Goal: Transaction & Acquisition: Purchase product/service

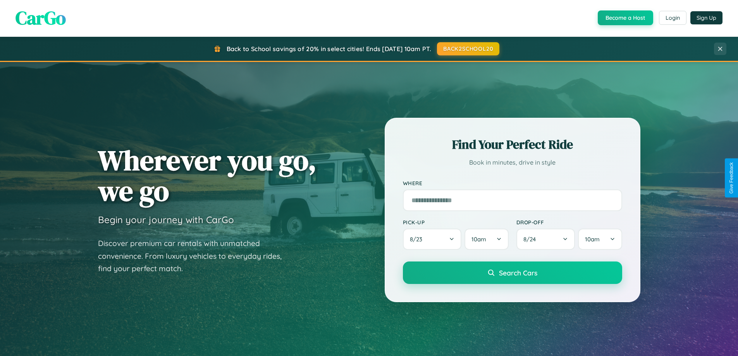
scroll to position [533, 0]
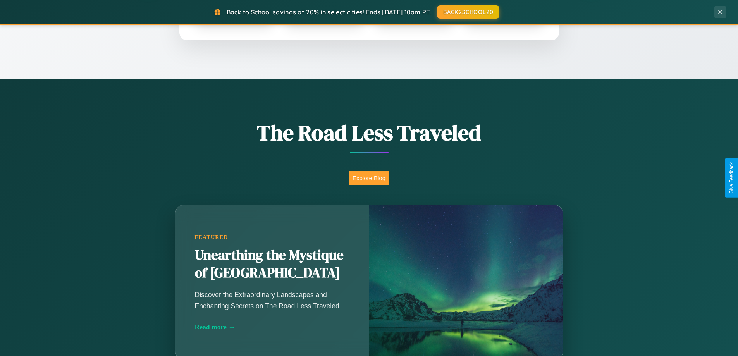
click at [369, 178] on button "Explore Blog" at bounding box center [369, 178] width 41 height 14
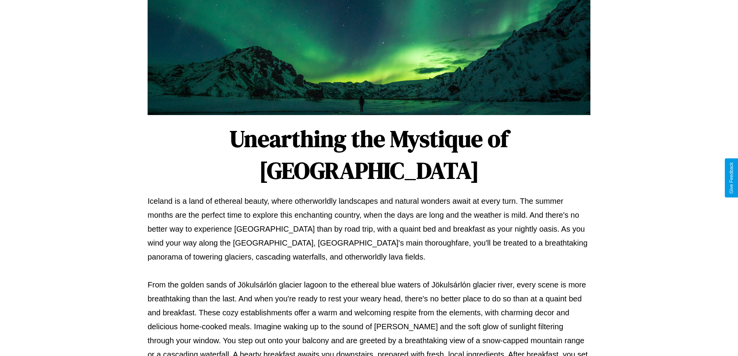
scroll to position [251, 0]
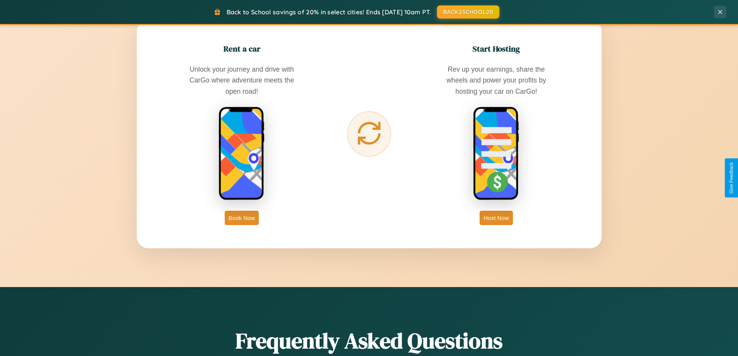
scroll to position [1245, 0]
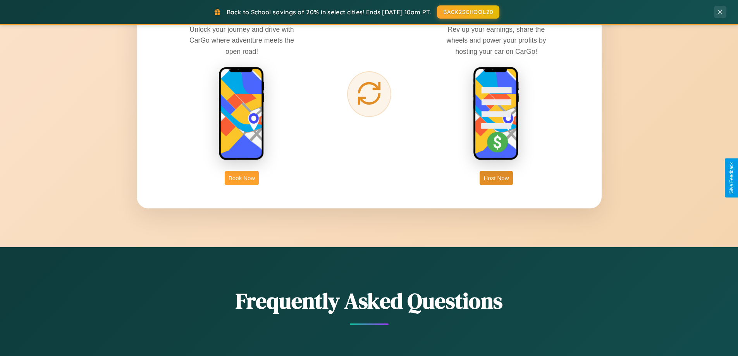
click at [242, 178] on button "Book Now" at bounding box center [242, 178] width 34 height 14
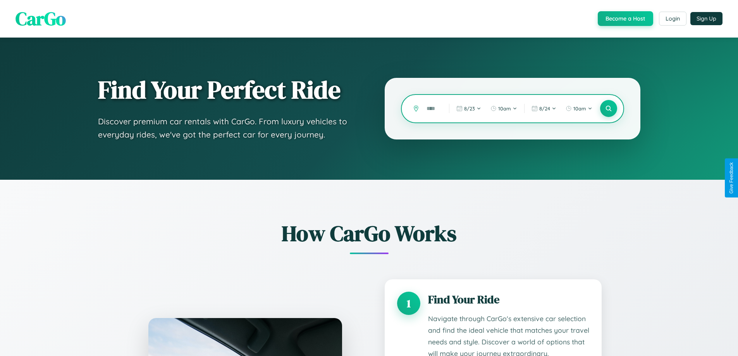
click at [432, 109] on input "text" at bounding box center [432, 109] width 19 height 14
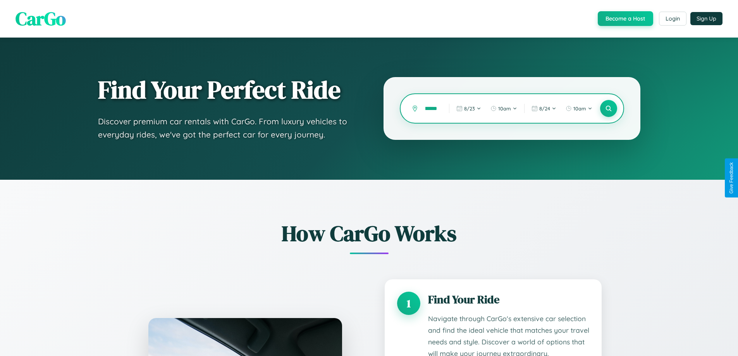
scroll to position [0, 11]
type input "********"
click at [609, 109] on icon at bounding box center [608, 108] width 7 height 7
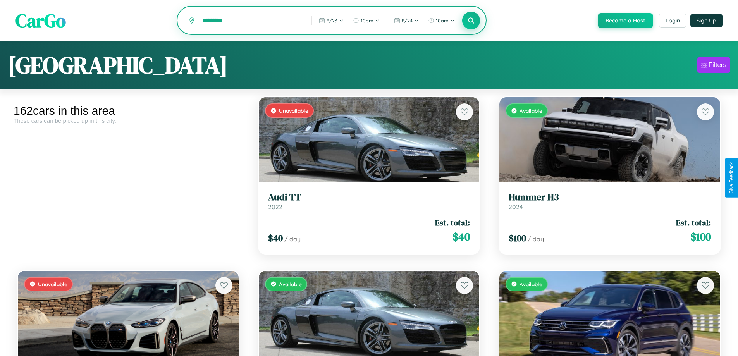
type input "*********"
click at [471, 21] on icon at bounding box center [471, 20] width 7 height 7
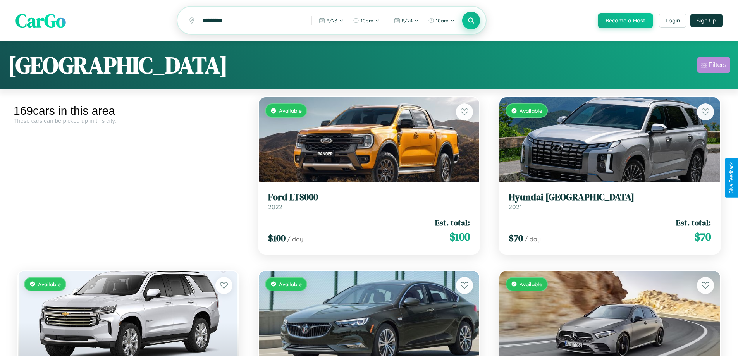
click at [714, 66] on div "Filters" at bounding box center [718, 65] width 18 height 8
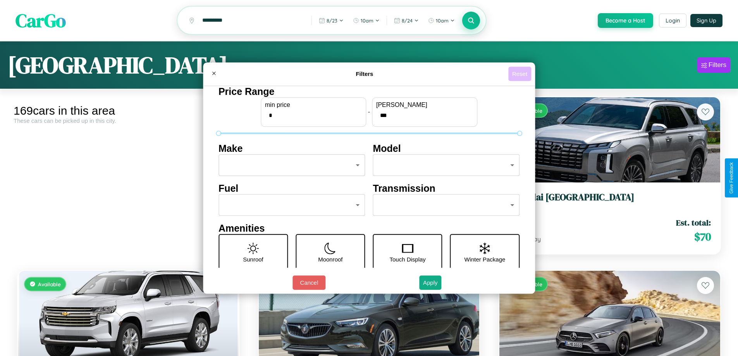
click at [521, 74] on button "Reset" at bounding box center [520, 74] width 23 height 14
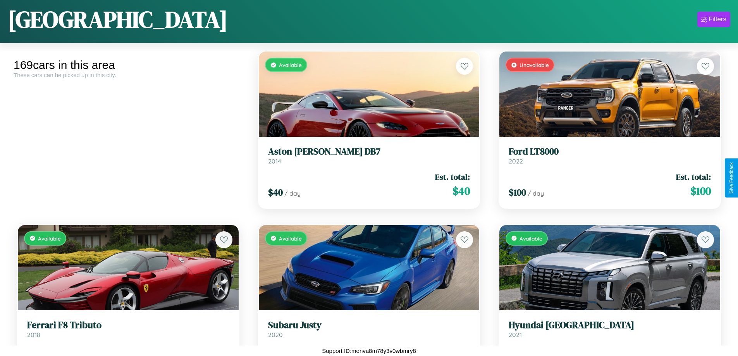
scroll to position [7283, 0]
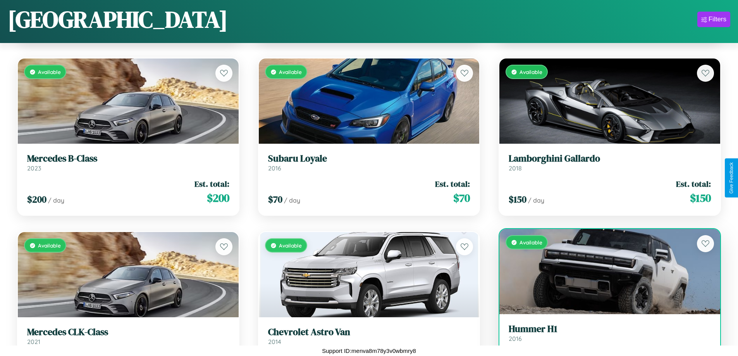
click at [605, 335] on h3 "Hummer H1" at bounding box center [610, 329] width 202 height 11
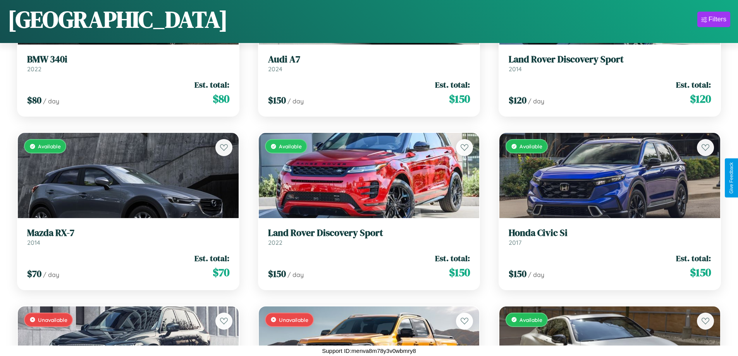
scroll to position [3754, 0]
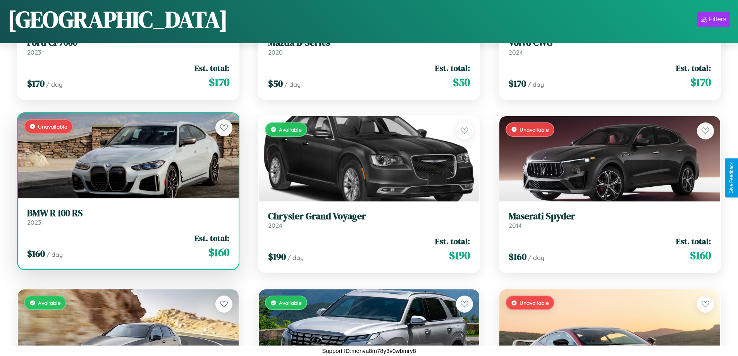
click at [127, 220] on link "BMW R 100 RS 2023" at bounding box center [128, 217] width 202 height 19
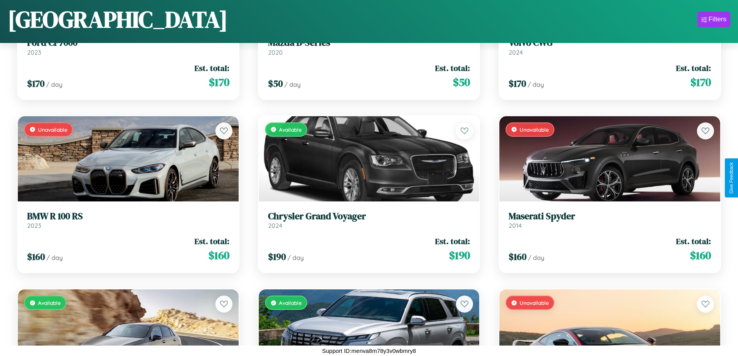
scroll to position [5664, 0]
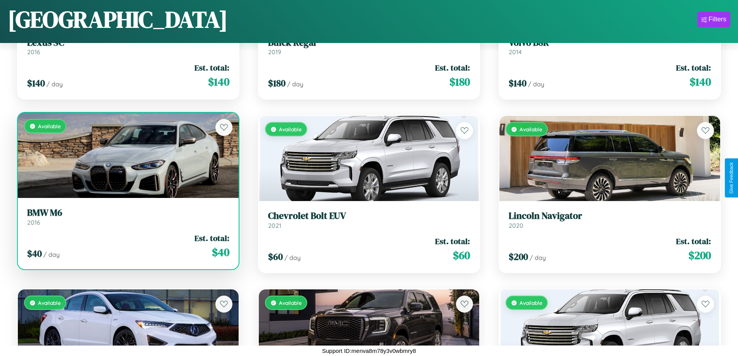
click at [127, 217] on h3 "BMW M6" at bounding box center [128, 212] width 202 height 11
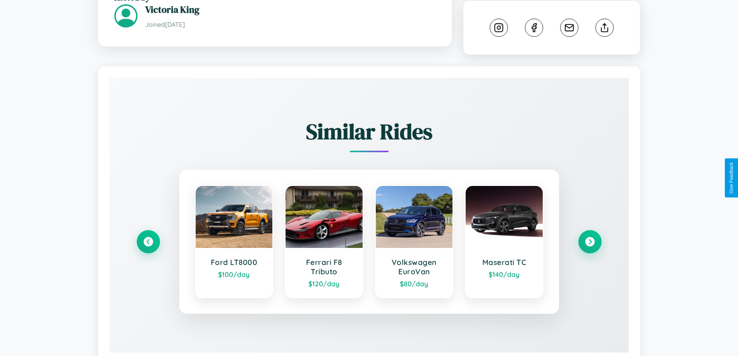
scroll to position [439, 0]
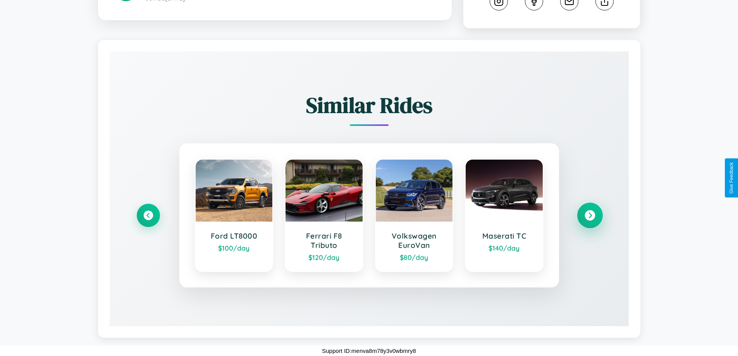
click at [590, 216] on icon at bounding box center [590, 215] width 10 height 10
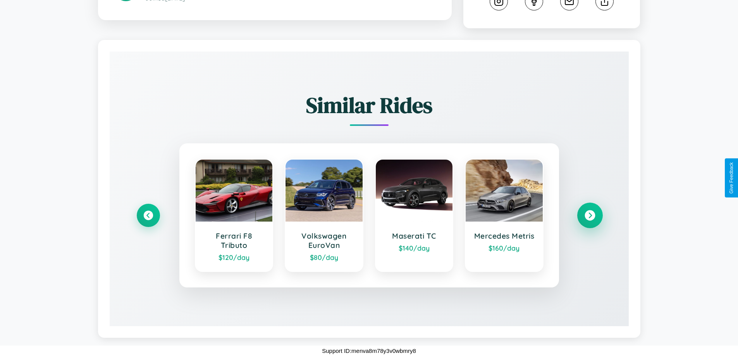
click at [590, 216] on icon at bounding box center [590, 215] width 10 height 10
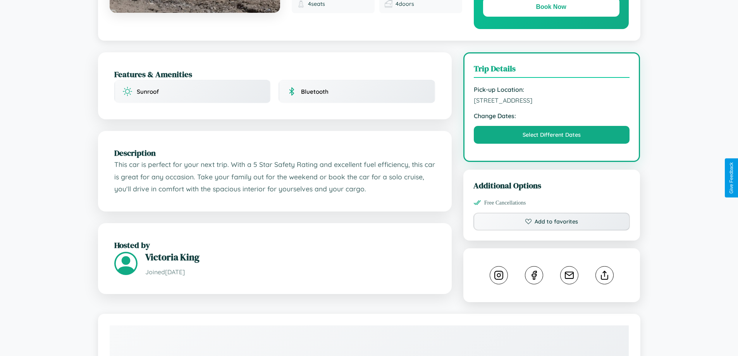
scroll to position [262, 0]
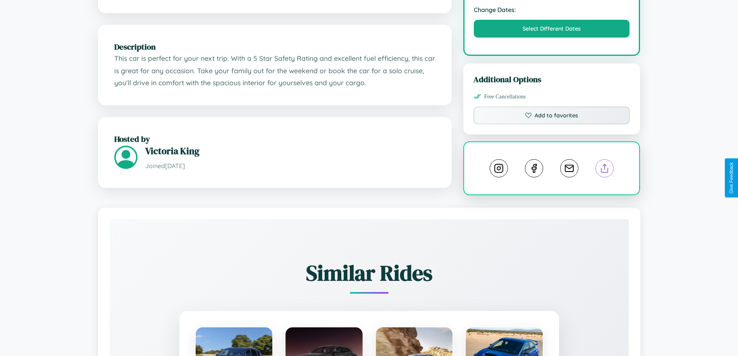
click at [605, 170] on line at bounding box center [605, 166] width 0 height 5
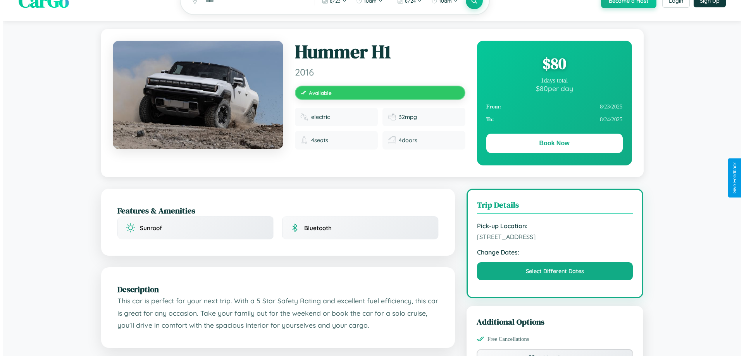
scroll to position [0, 0]
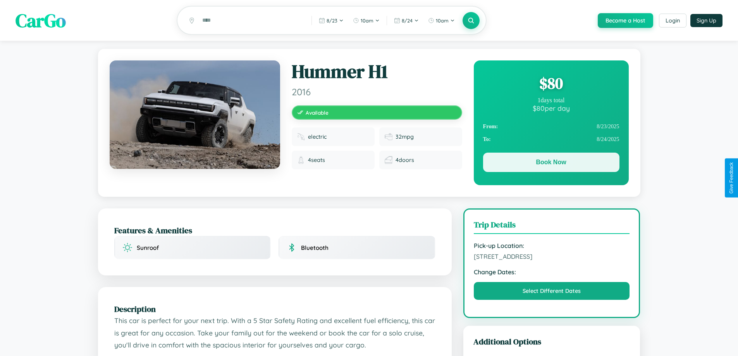
click at [551, 164] on button "Book Now" at bounding box center [551, 162] width 136 height 19
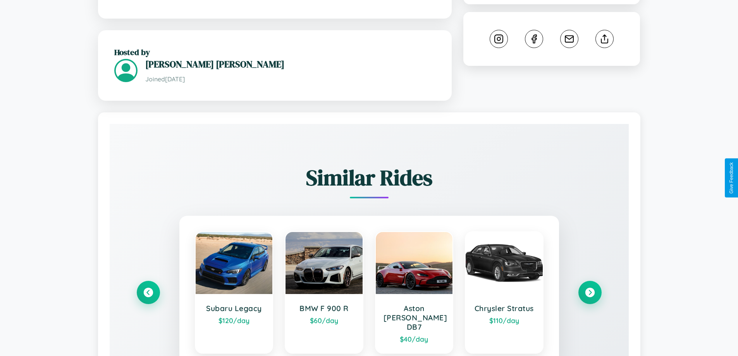
scroll to position [490, 0]
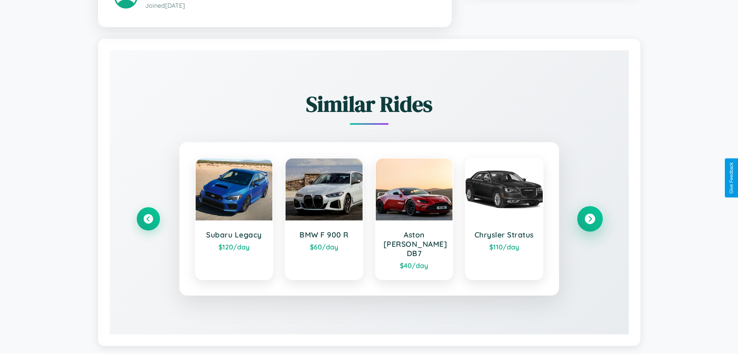
click at [590, 216] on icon at bounding box center [590, 219] width 10 height 10
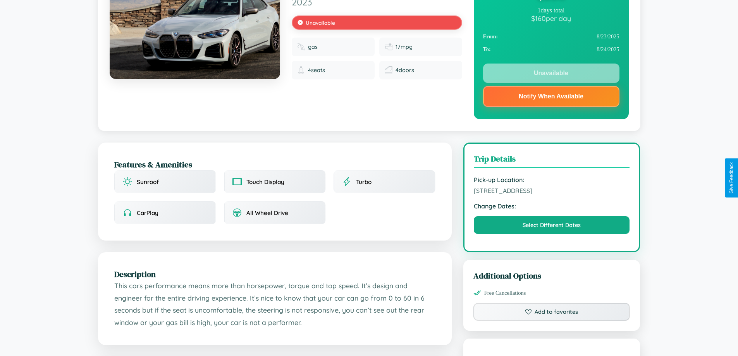
scroll to position [0, 0]
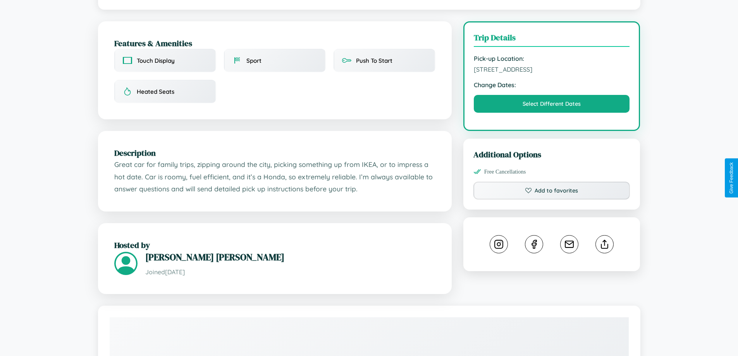
scroll to position [201, 0]
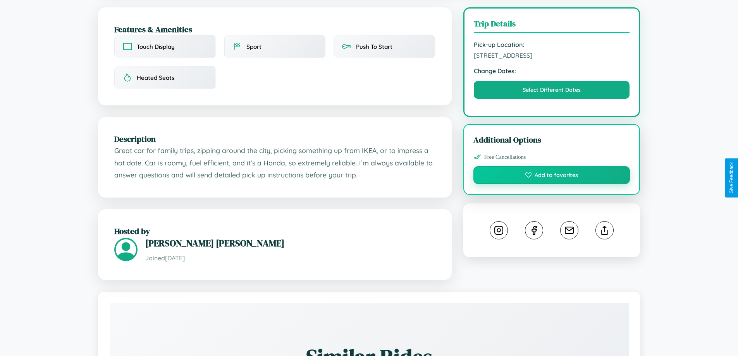
click at [552, 176] on button "Add to favorites" at bounding box center [552, 175] width 157 height 18
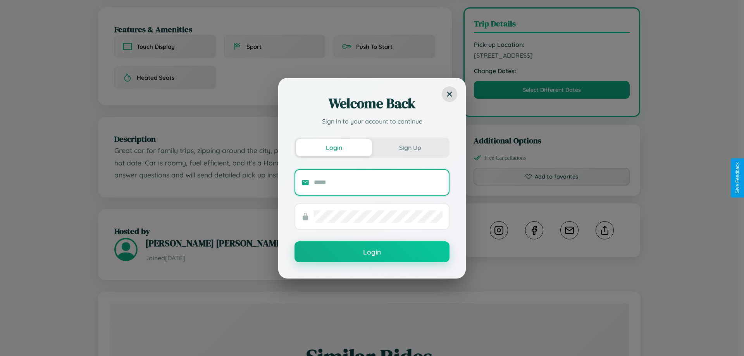
click at [378, 182] on input "text" at bounding box center [378, 182] width 129 height 12
type input "**********"
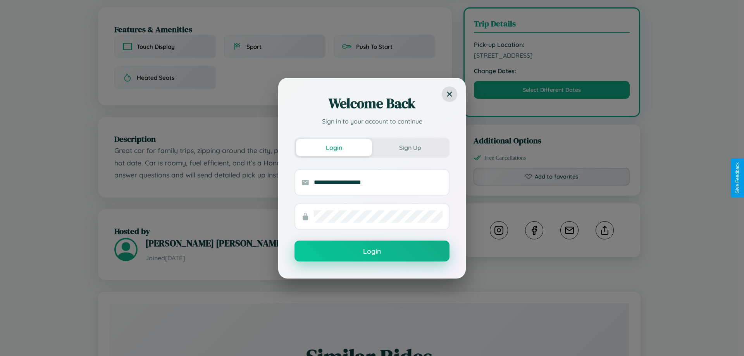
click at [372, 252] on button "Login" at bounding box center [372, 251] width 155 height 21
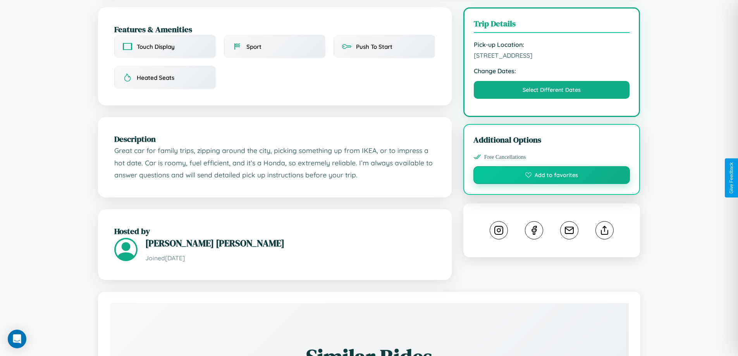
click at [552, 176] on button "Add to favorites" at bounding box center [552, 175] width 157 height 18
